Goal: Transaction & Acquisition: Book appointment/travel/reservation

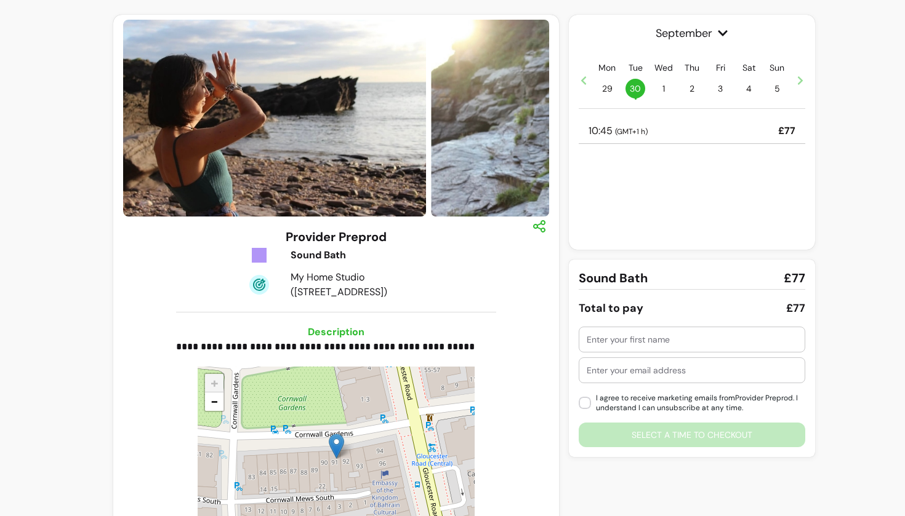
click at [621, 346] on div at bounding box center [691, 339] width 210 height 25
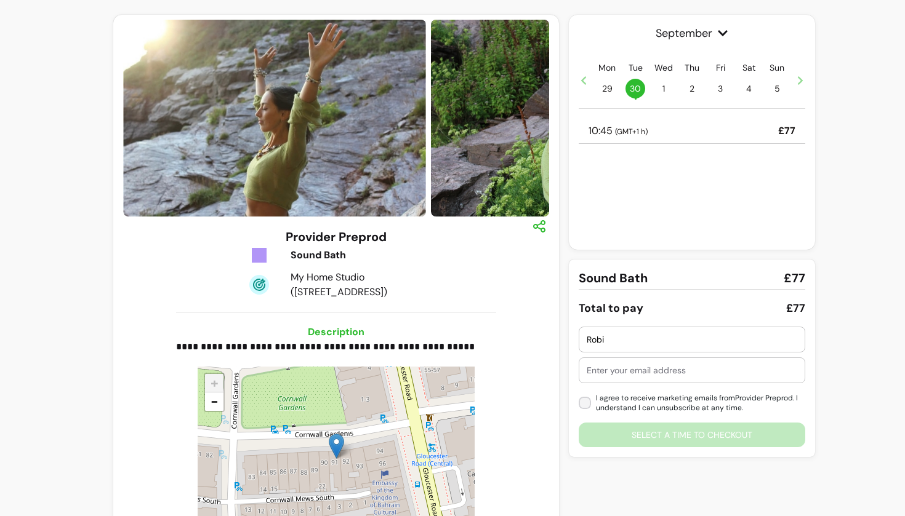
type input "Robi"
click at [660, 370] on input "[EMAIL_ADDRESS][DOMAIN_NAME]" at bounding box center [691, 370] width 210 height 12
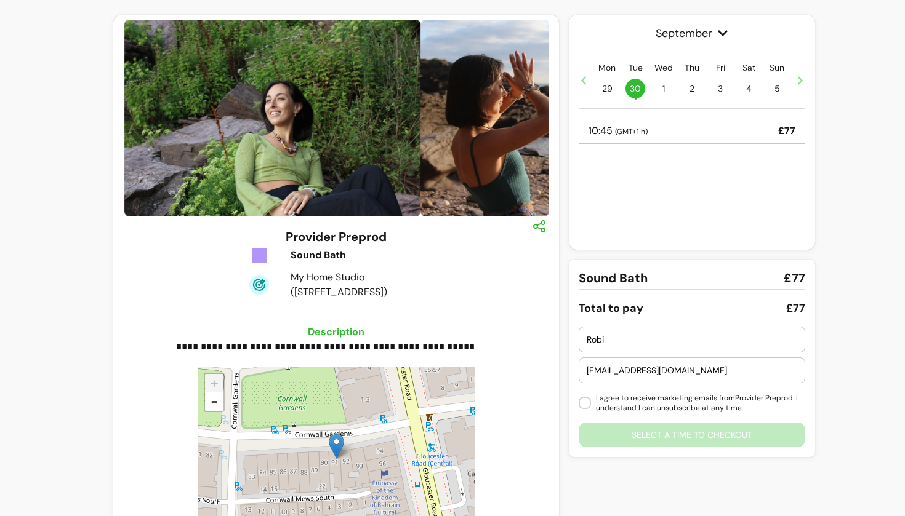
click at [701, 372] on input "[EMAIL_ADDRESS][DOMAIN_NAME]" at bounding box center [691, 370] width 210 height 12
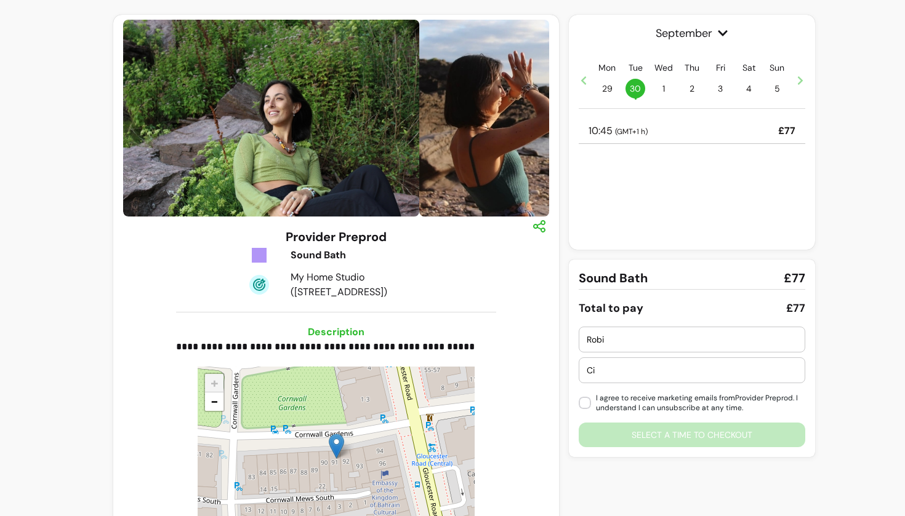
type input "C"
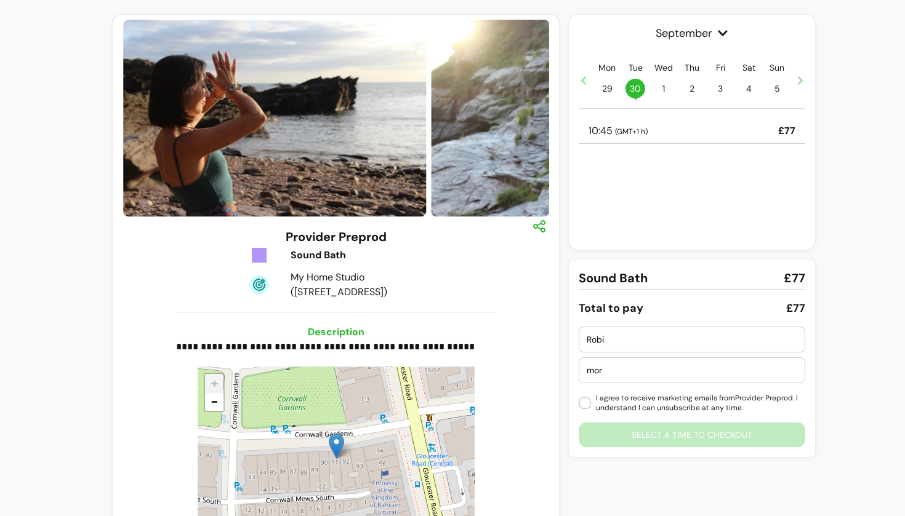
type input "more"
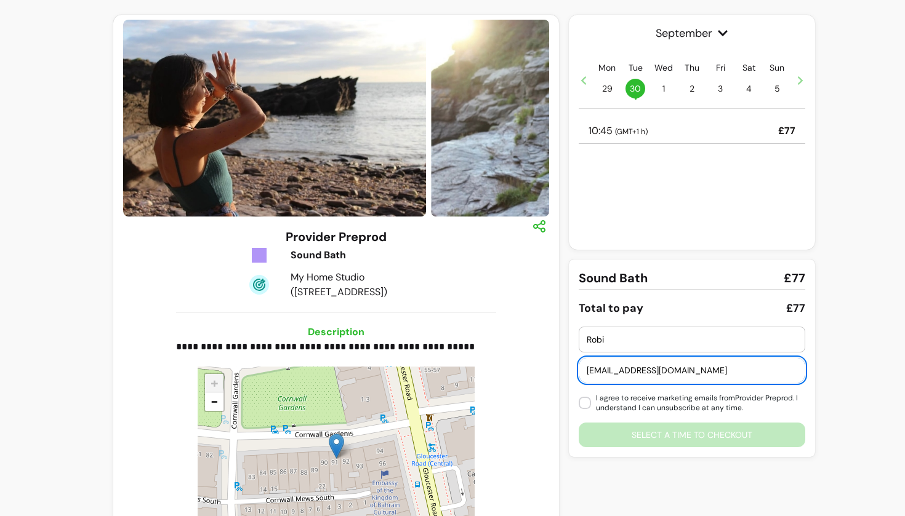
click at [649, 369] on input "[EMAIL_ADDRESS][DOMAIN_NAME]" at bounding box center [691, 370] width 210 height 12
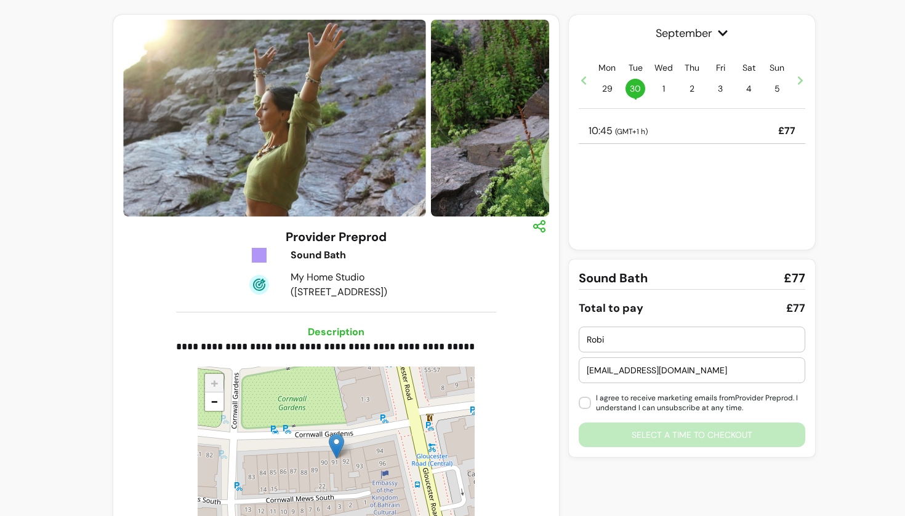
type input "[EMAIL_ADDRESS][DOMAIN_NAME]"
click at [703, 118] on div "September Mon 29 Tue 30 • Wed 1 Thu 2 Fri 3 Sat 4 Sun 5 10:45 ( GMT+1 h ) £77" at bounding box center [692, 132] width 246 height 235
click at [702, 135] on div "10:45 ( GMT+1 h ) £77" at bounding box center [691, 131] width 226 height 25
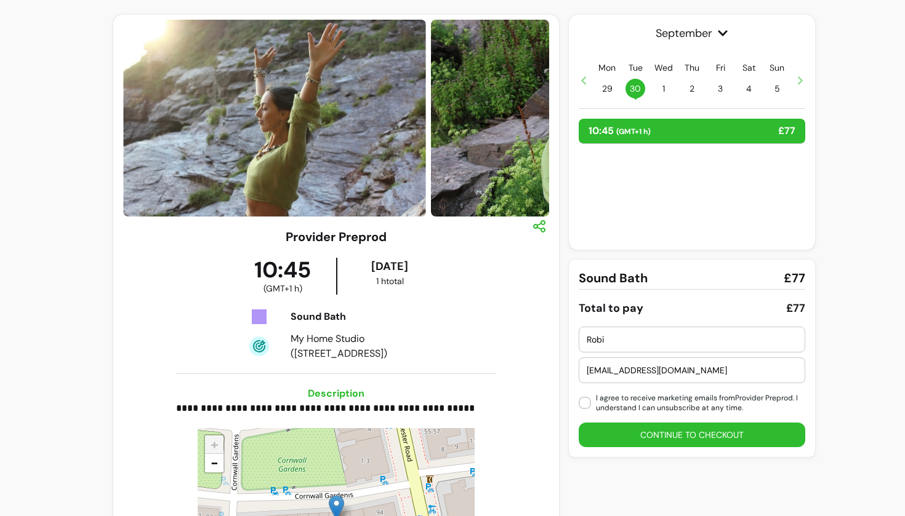
click at [645, 438] on button "Continue to checkout" at bounding box center [691, 435] width 226 height 25
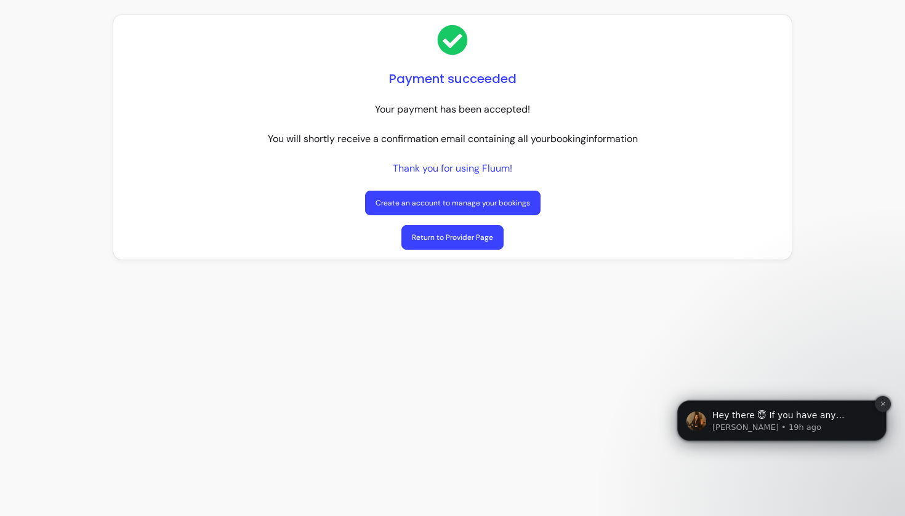
click at [881, 404] on icon "Dismiss notification" at bounding box center [882, 404] width 4 height 4
